Goal: Task Accomplishment & Management: Manage account settings

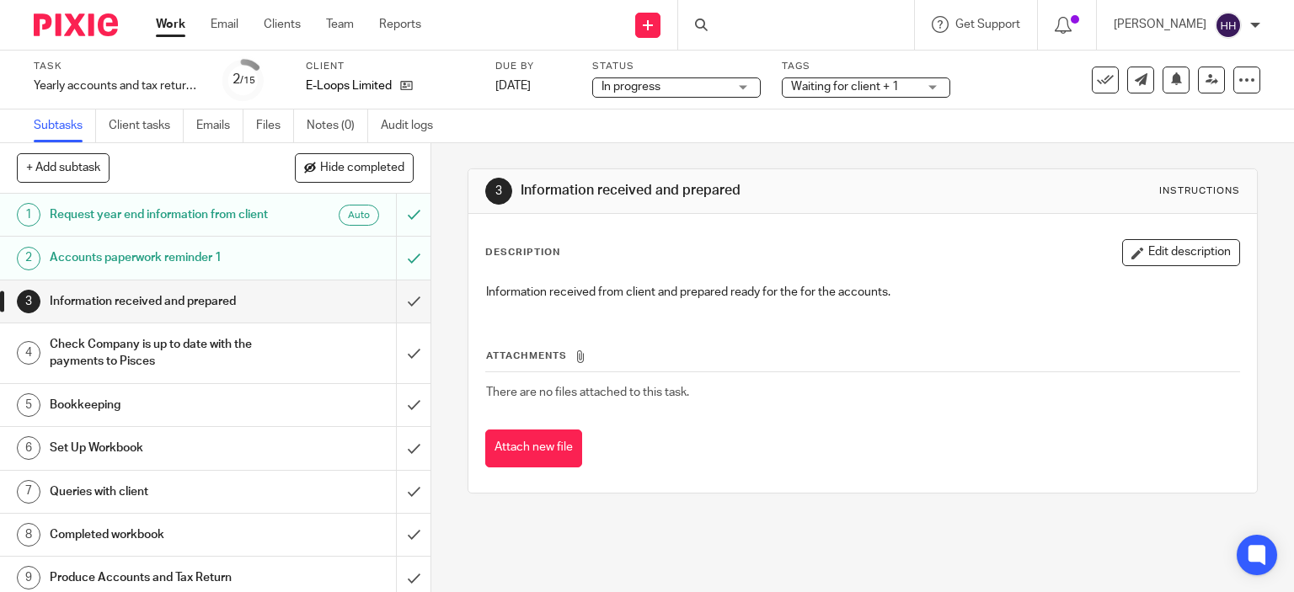
click at [291, 270] on div "Accounts paperwork reminder 1" at bounding box center [214, 257] width 329 height 25
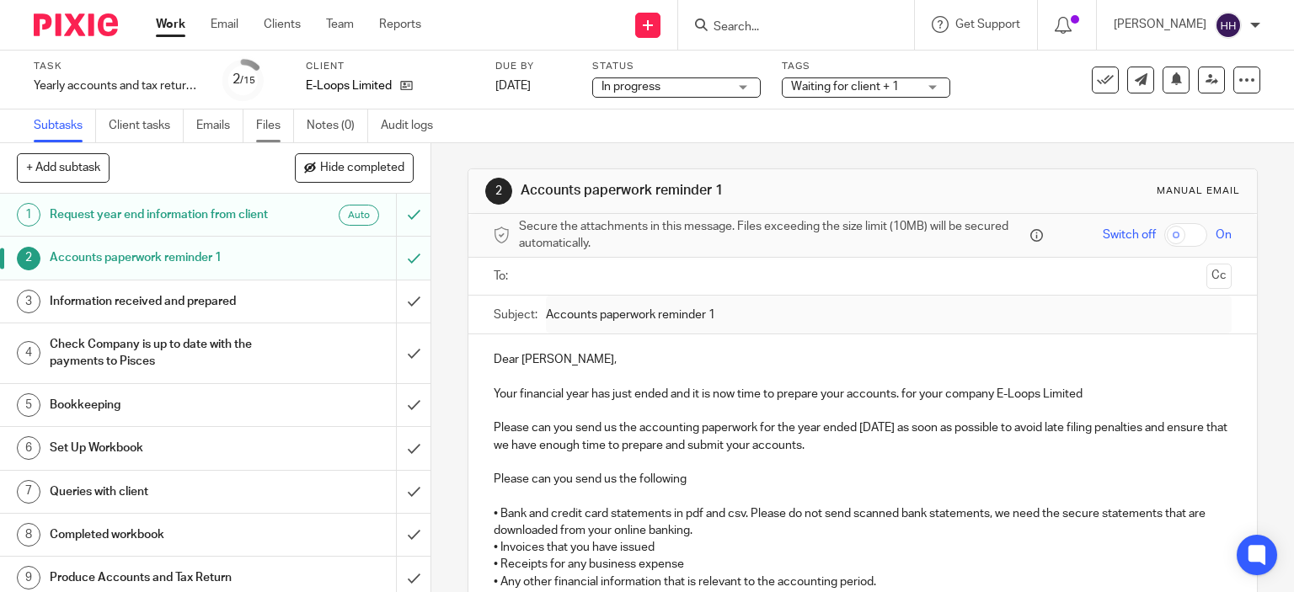
click at [285, 118] on link "Files" at bounding box center [275, 126] width 38 height 33
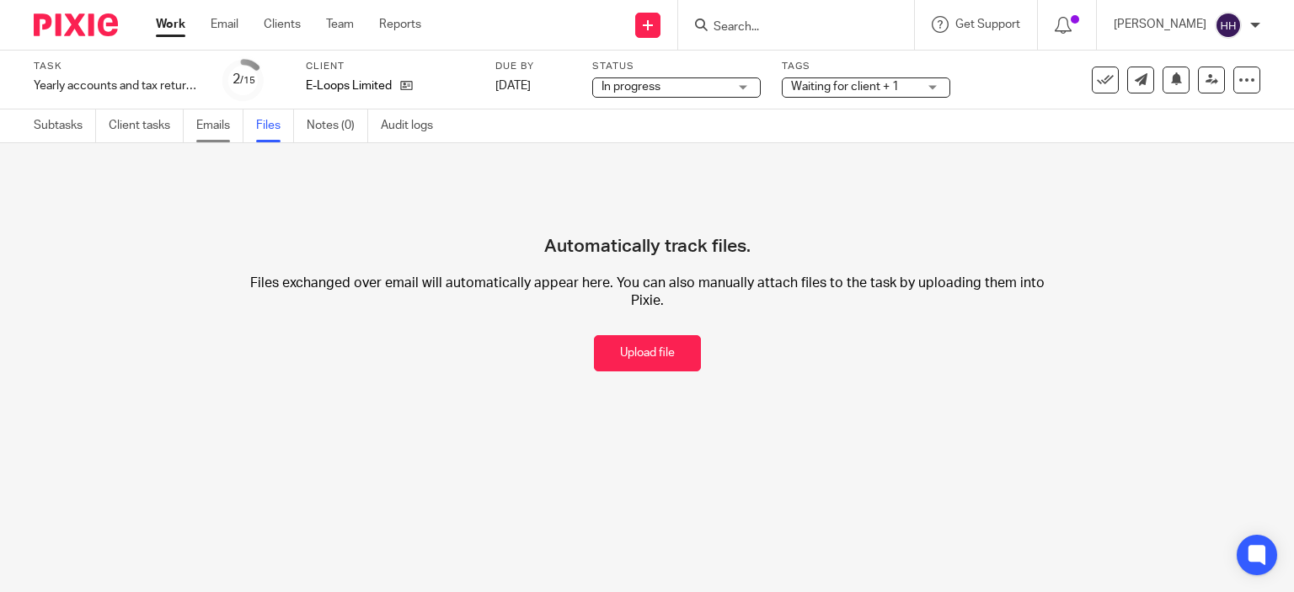
click at [204, 120] on link "Emails" at bounding box center [219, 126] width 47 height 33
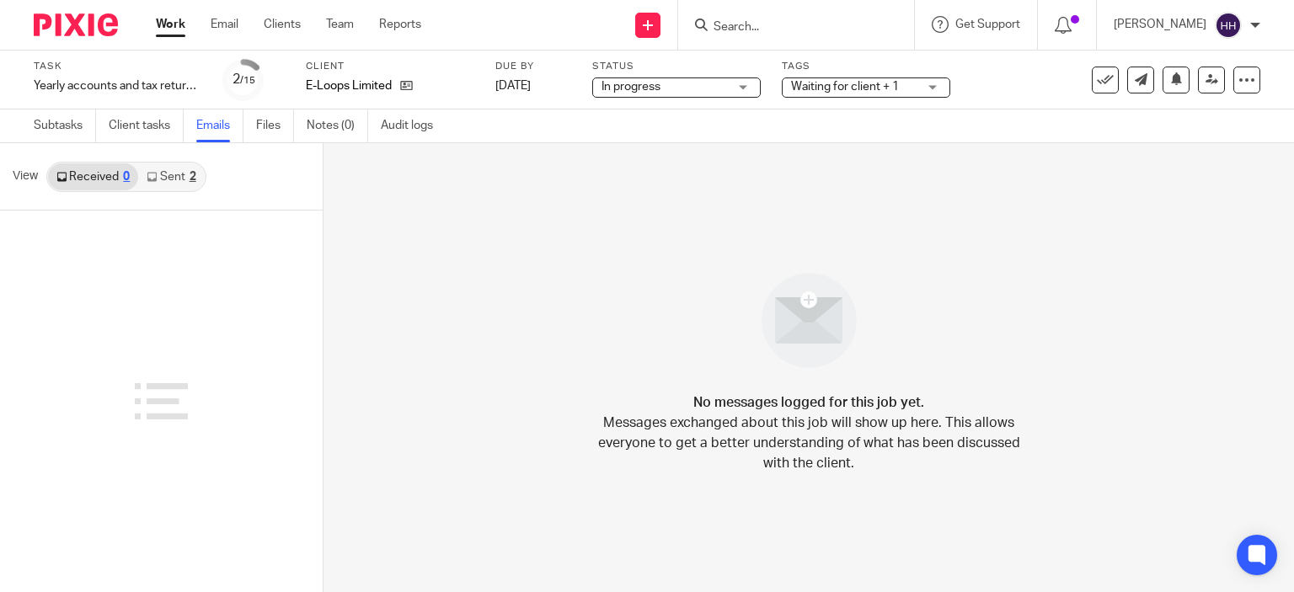
click at [159, 183] on link "Sent 2" at bounding box center [171, 176] width 66 height 27
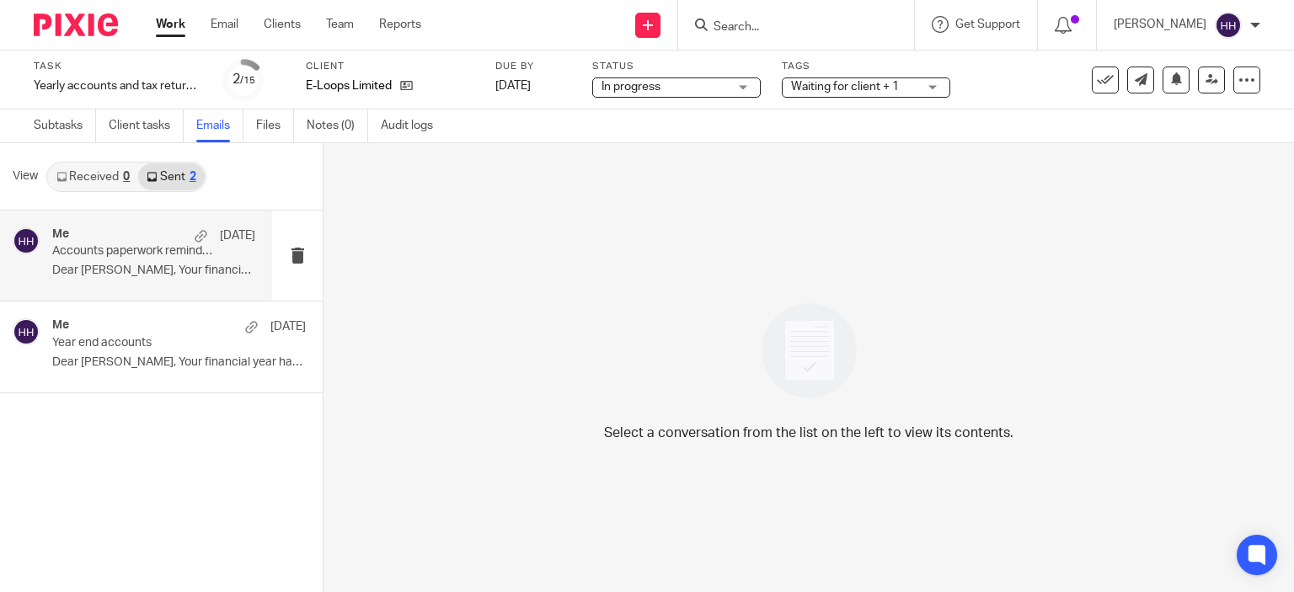
click at [182, 270] on p "Dear [PERSON_NAME], Your financial year has ended and..." at bounding box center [153, 271] width 203 height 14
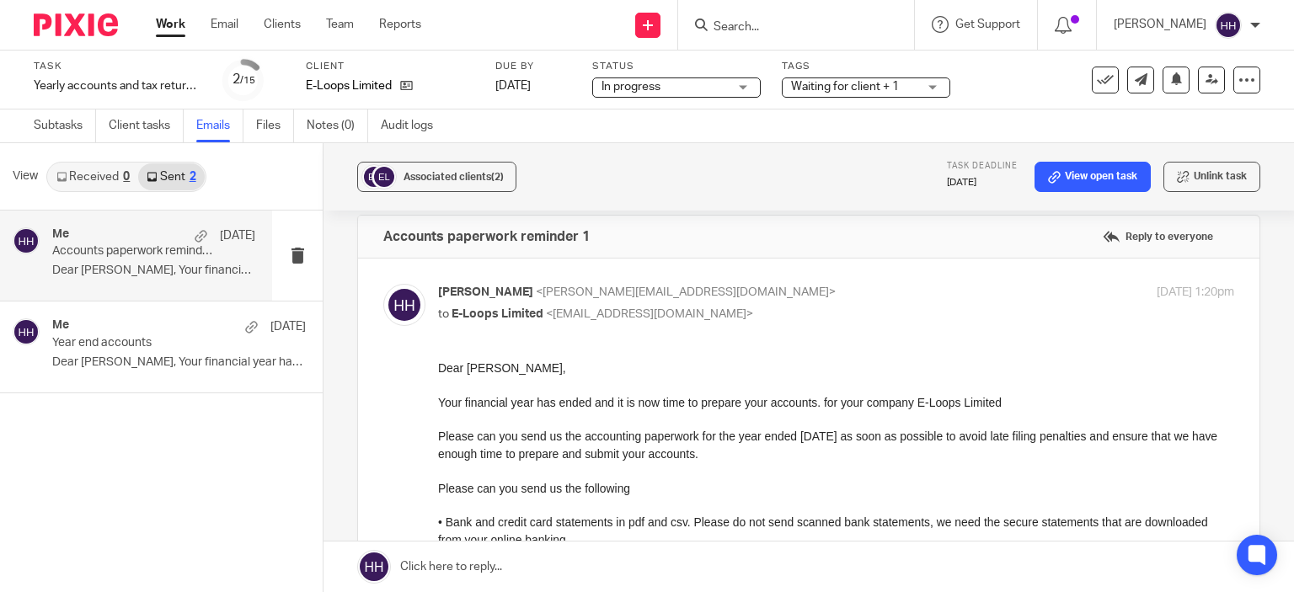
scroll to position [7, 0]
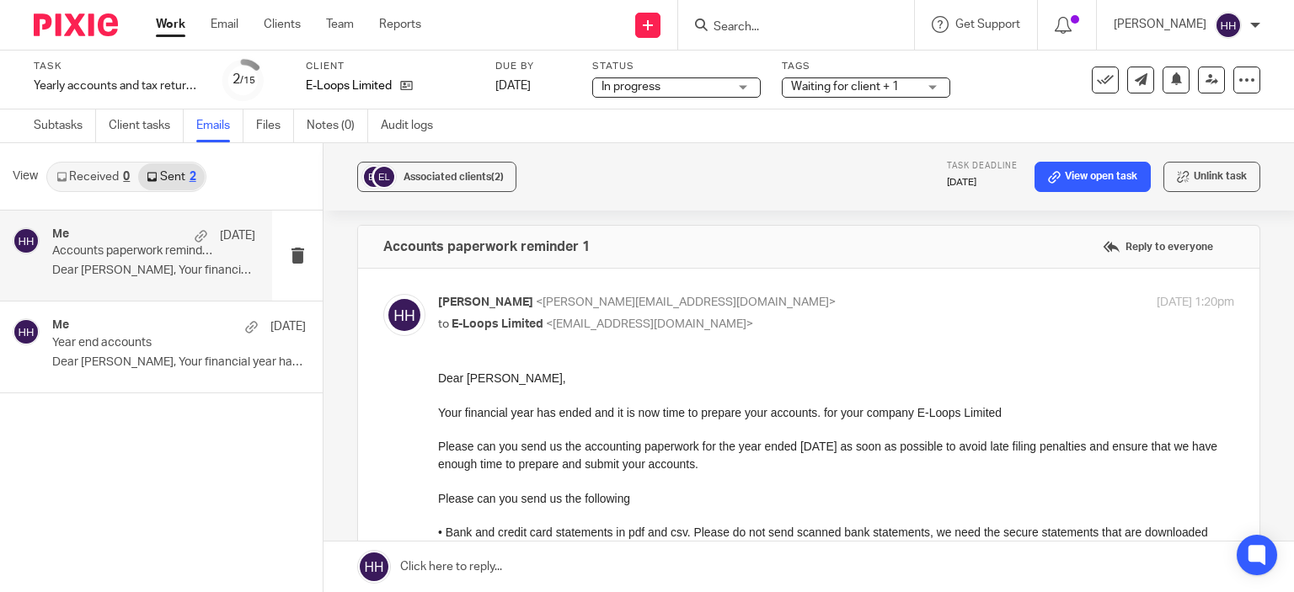
click at [209, 483] on div "Me [DATE] Accounts paperwork reminder 1 Dear [PERSON_NAME], Your financial year…" at bounding box center [161, 402] width 323 height 382
